Goal: Task Accomplishment & Management: Manage account settings

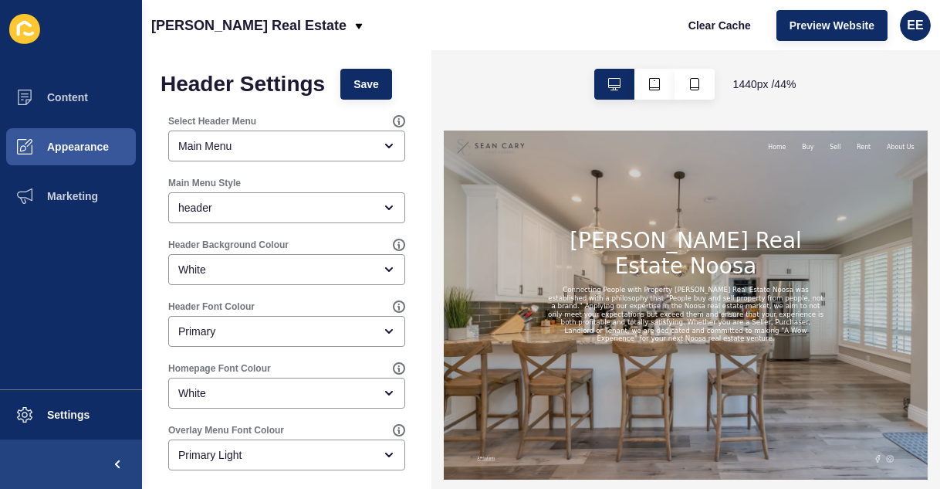
scroll to position [420, 0]
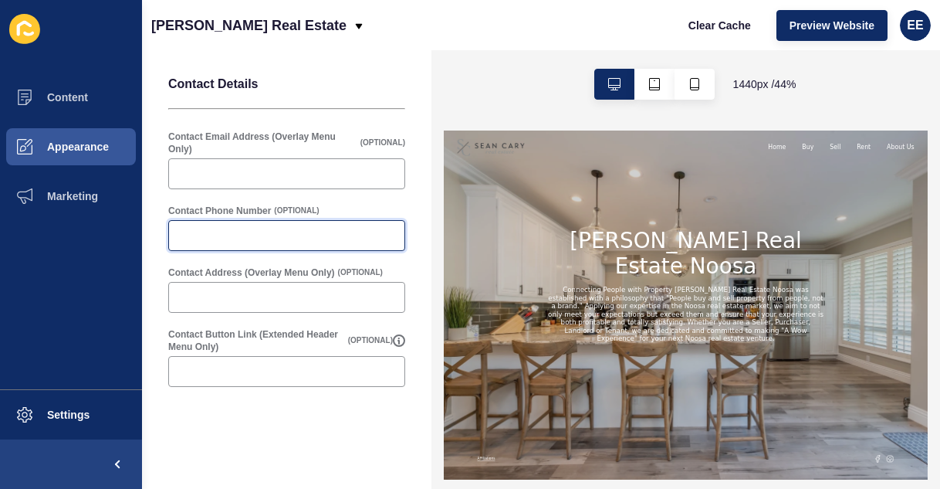
click at [224, 238] on input "Contact Phone Number" at bounding box center [286, 235] width 217 height 15
paste input "0418 599 228"
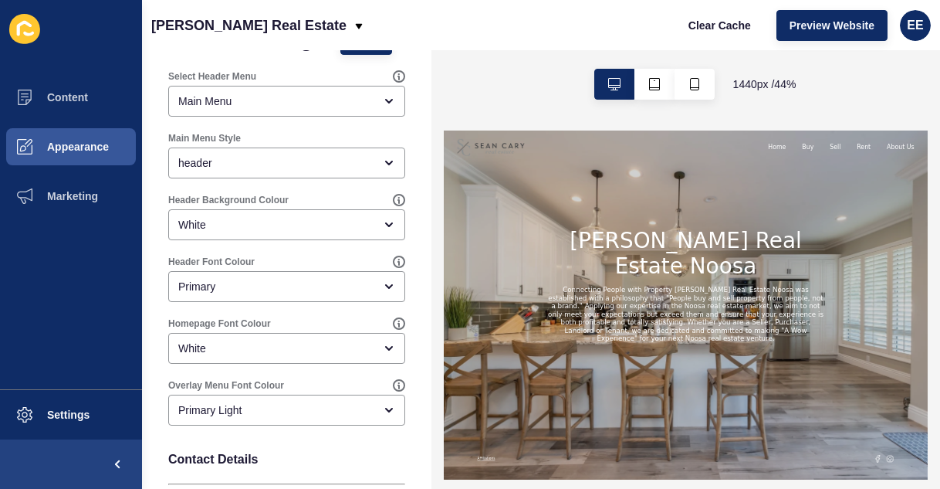
scroll to position [0, 0]
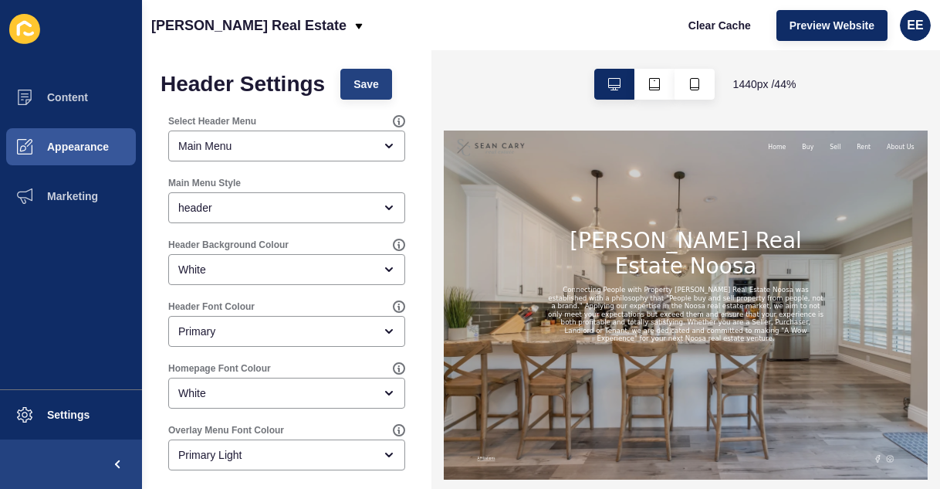
type input "0418 599 228"
click at [360, 81] on span "Save" at bounding box center [365, 83] width 25 height 15
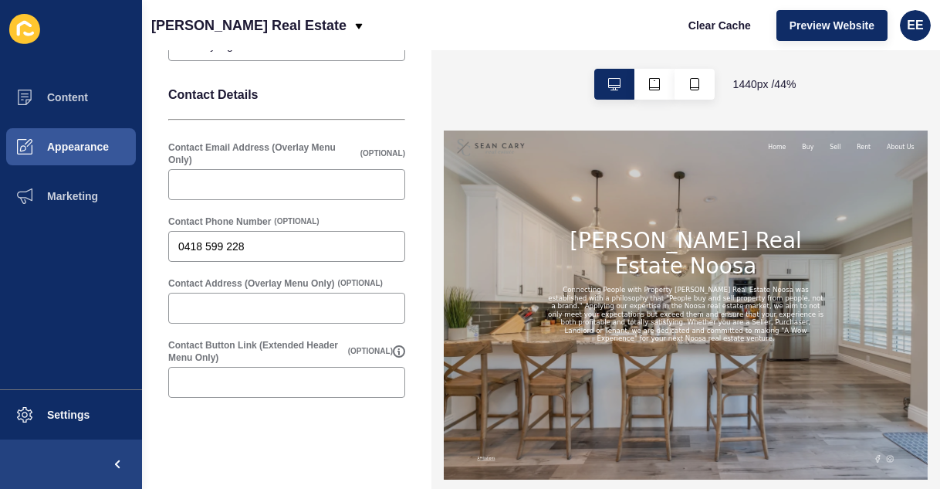
scroll to position [412, 0]
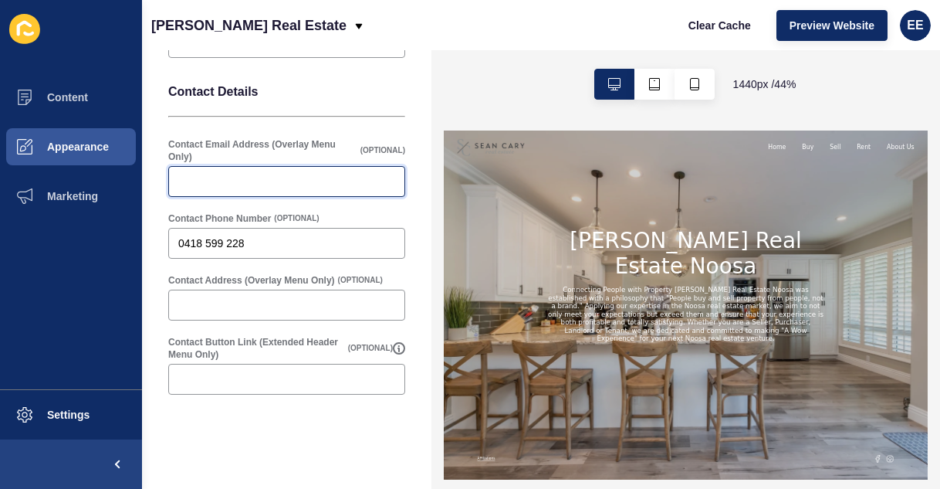
click at [275, 174] on input "Contact Email Address (Overlay Menu Only)" at bounding box center [286, 181] width 217 height 15
paste input "[PERSON_NAME][EMAIL_ADDRESS][DOMAIN_NAME]"
type input "[PERSON_NAME][EMAIL_ADDRESS][DOMAIN_NAME]"
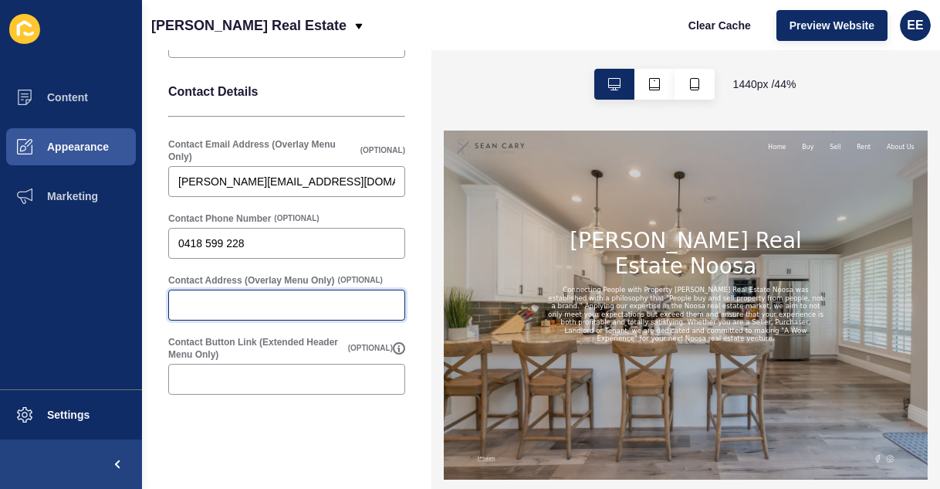
click at [306, 309] on input "Contact Address (Overlay Menu Only)" at bounding box center [286, 304] width 217 height 15
paste input "[STREET_ADDRESS]"
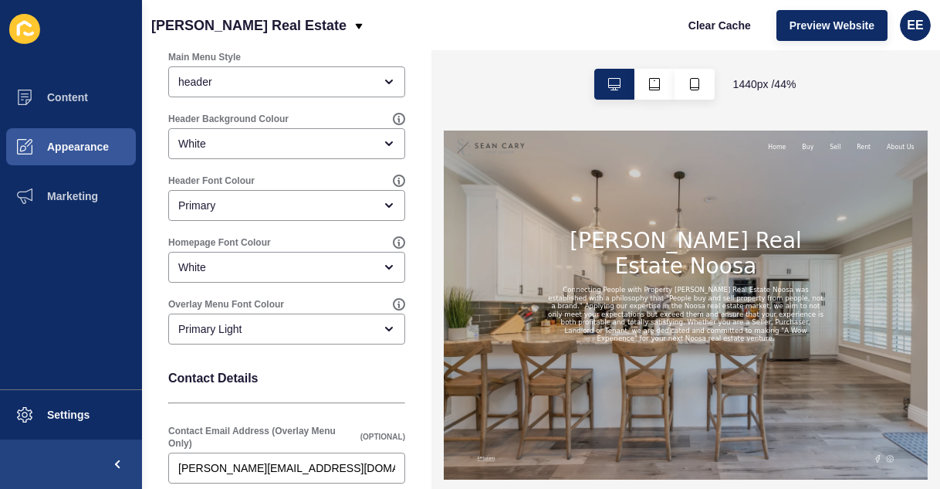
scroll to position [0, 0]
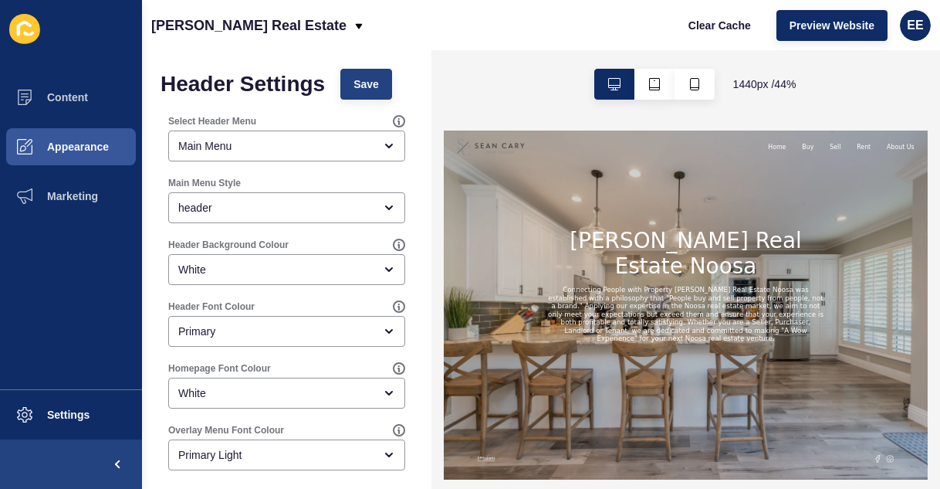
type input "[STREET_ADDRESS]"
click at [359, 90] on button "Save" at bounding box center [366, 84] width 52 height 31
